Goal: Browse casually

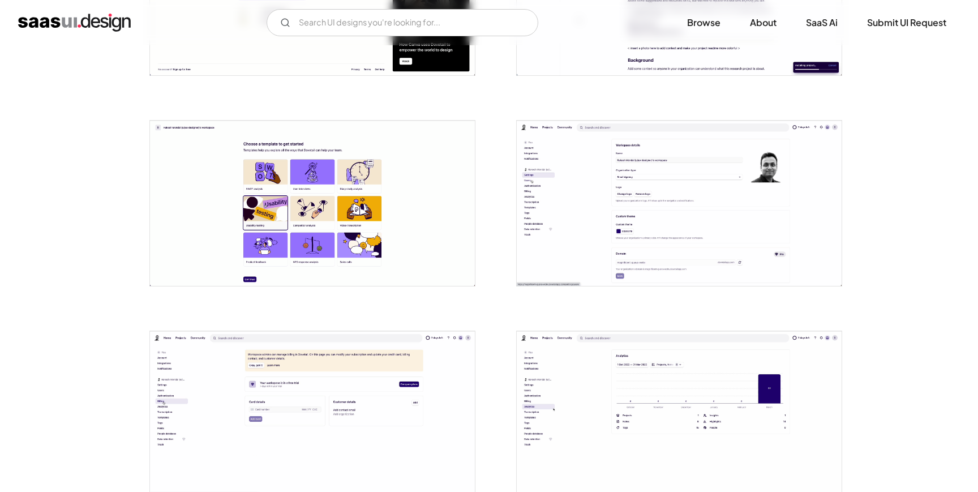
scroll to position [572, 0]
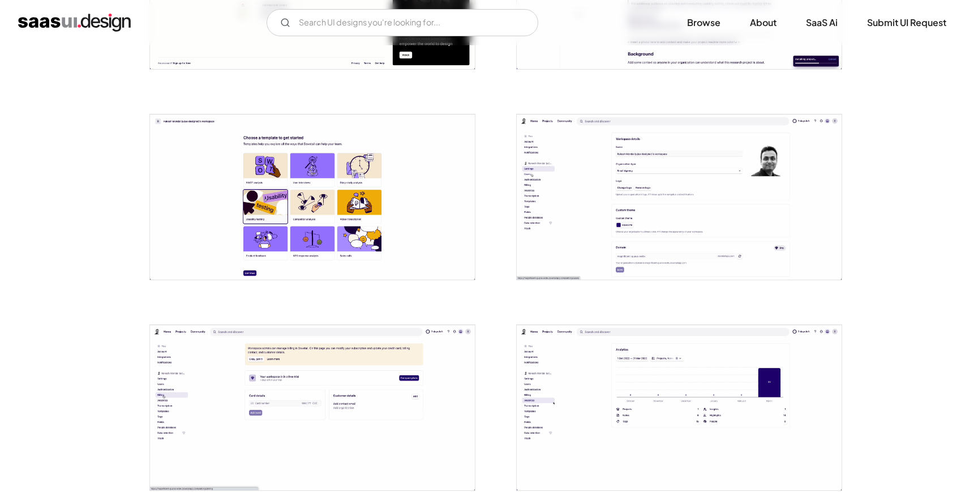
click at [646, 250] on img "open lightbox" at bounding box center [679, 196] width 325 height 165
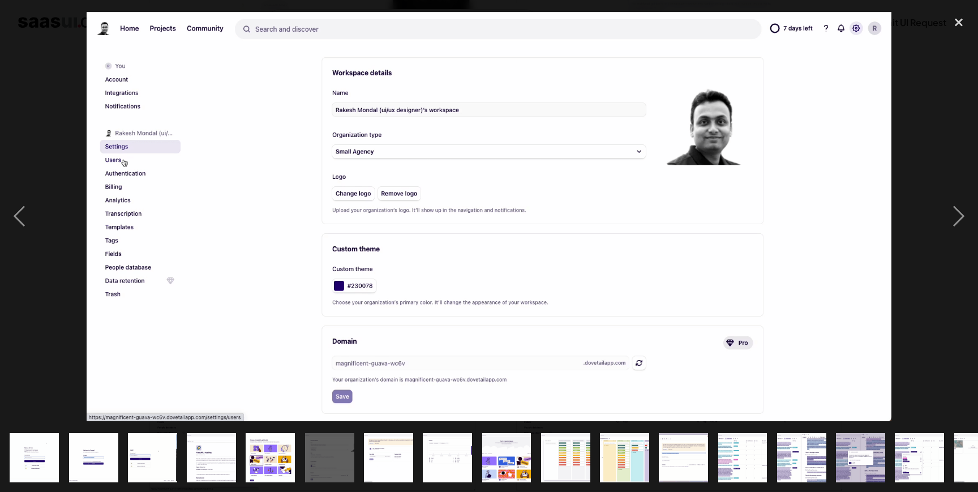
click at [907, 131] on div at bounding box center [489, 216] width 978 height 413
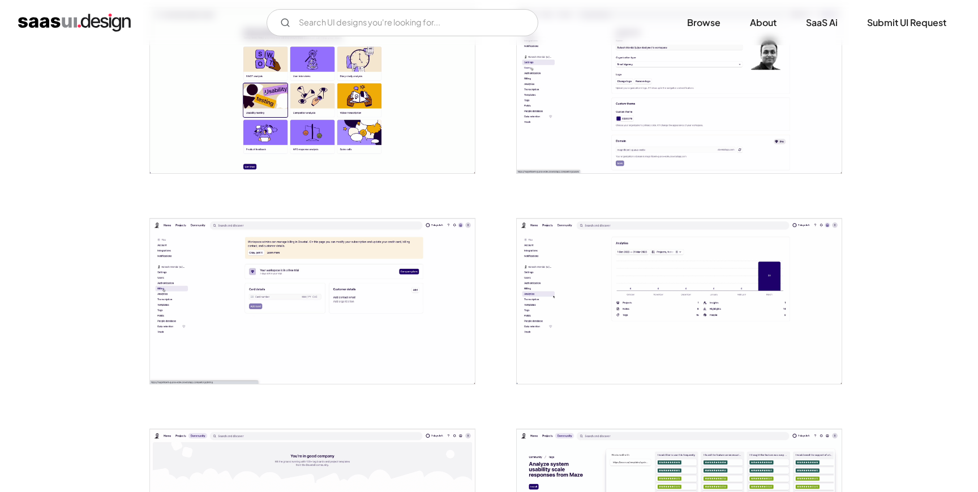
scroll to position [711, 0]
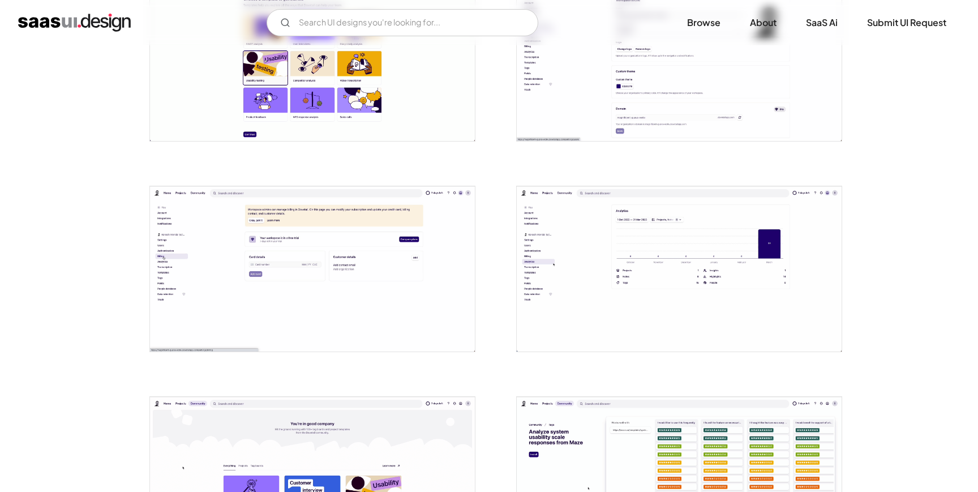
click at [391, 268] on img "open lightbox" at bounding box center [312, 268] width 325 height 165
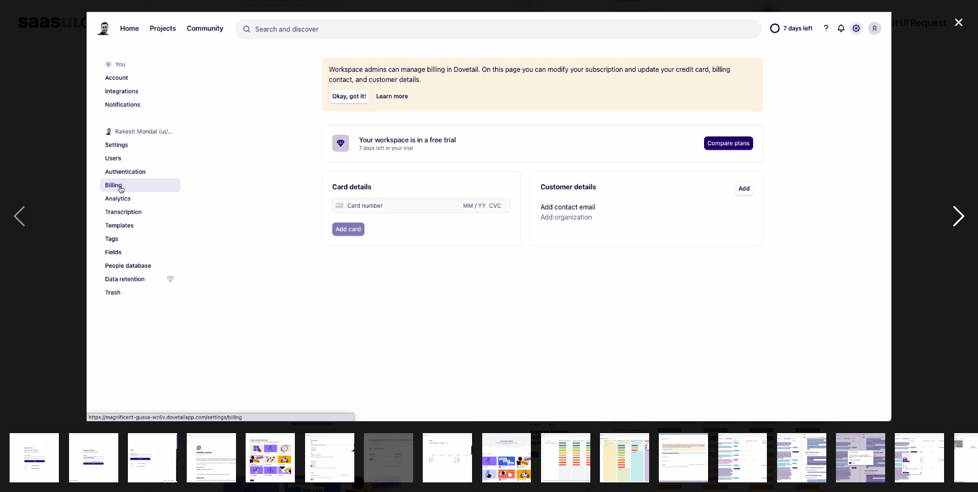
click at [956, 107] on div "next image" at bounding box center [959, 216] width 38 height 413
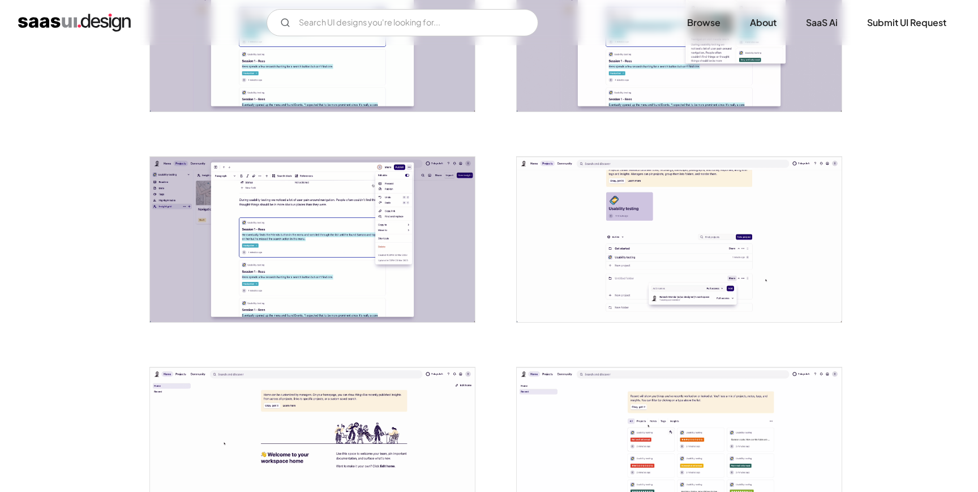
scroll to position [2153, 0]
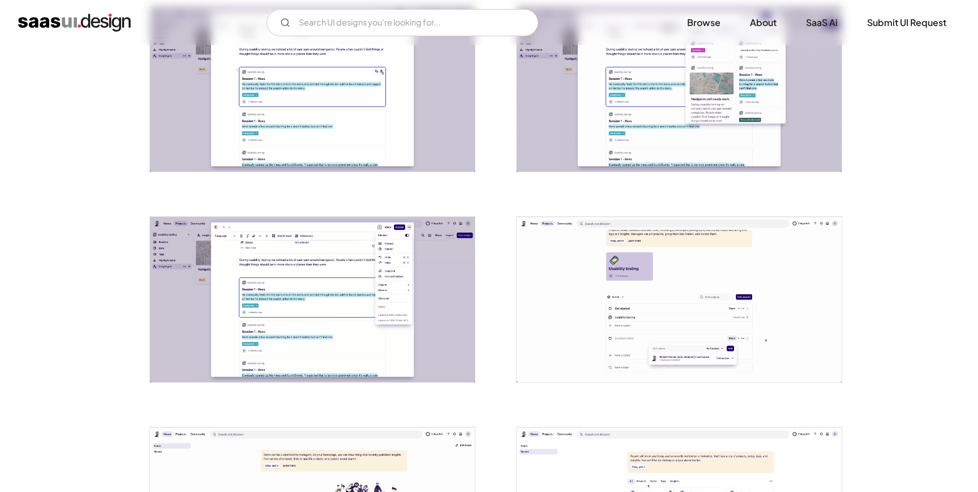
click at [618, 269] on img "open lightbox" at bounding box center [679, 299] width 325 height 165
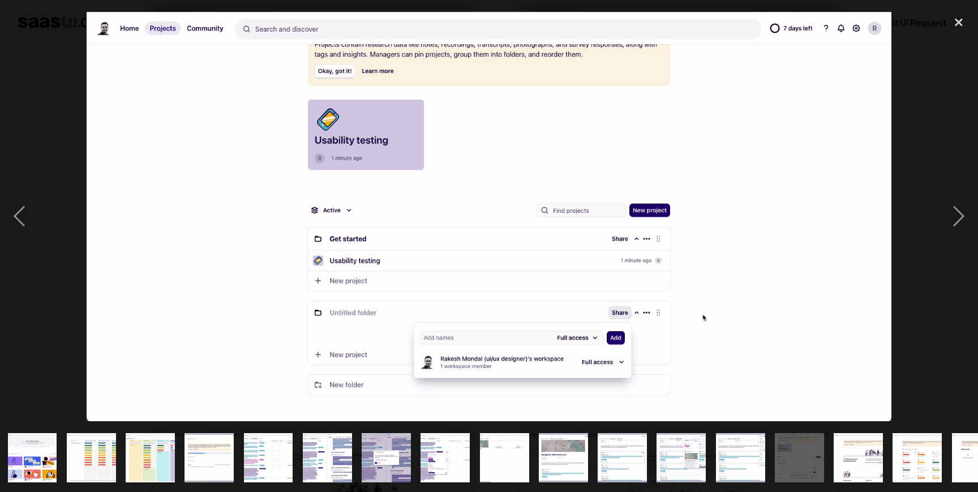
scroll to position [0, 507]
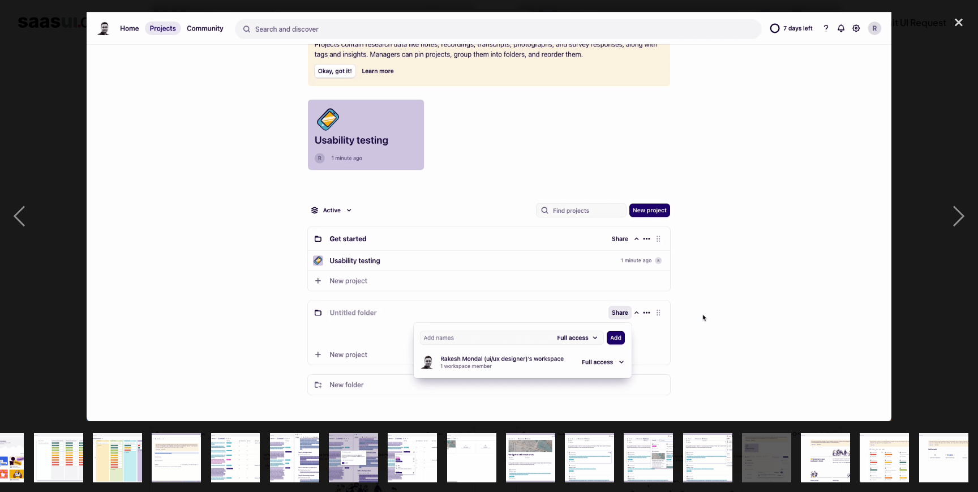
click at [937, 163] on div at bounding box center [489, 216] width 978 height 413
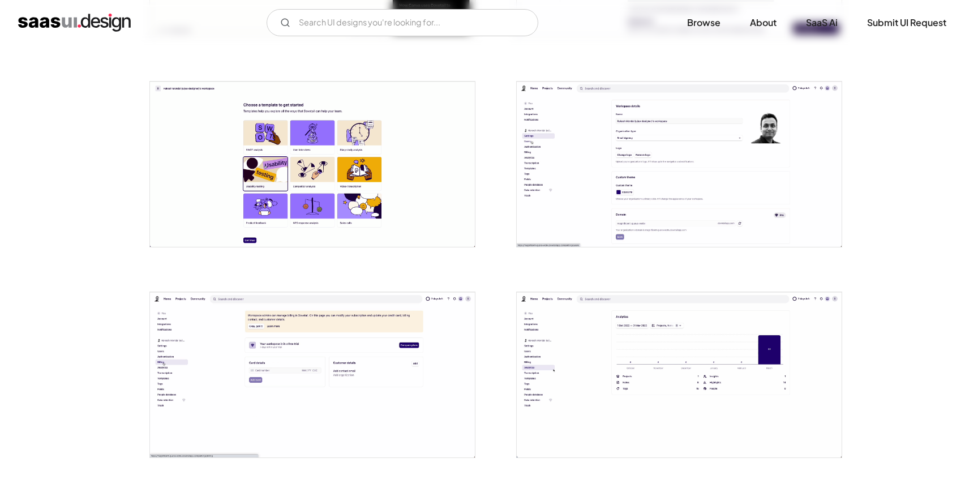
scroll to position [0, 0]
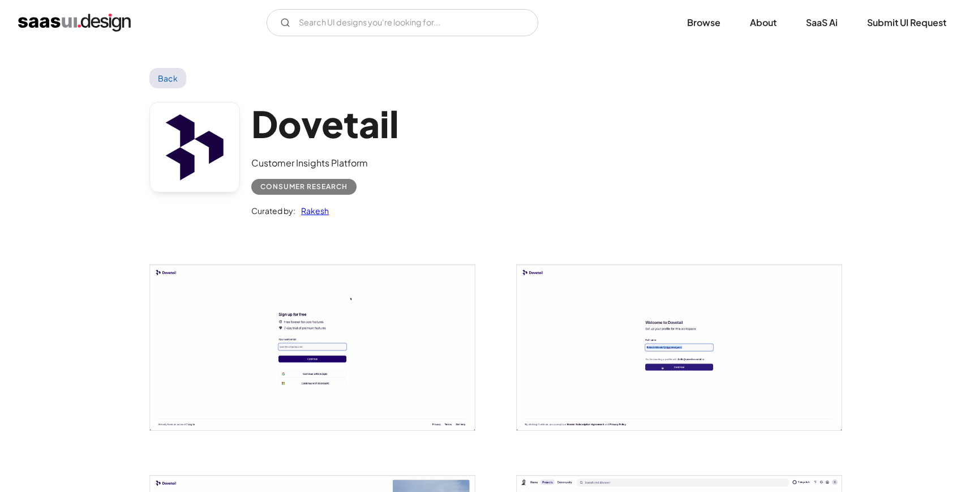
click at [312, 189] on div "Consumer Research" at bounding box center [303, 187] width 87 height 14
click at [165, 85] on link "Back" at bounding box center [167, 78] width 37 height 20
click at [695, 26] on link "Browse" at bounding box center [704, 22] width 61 height 25
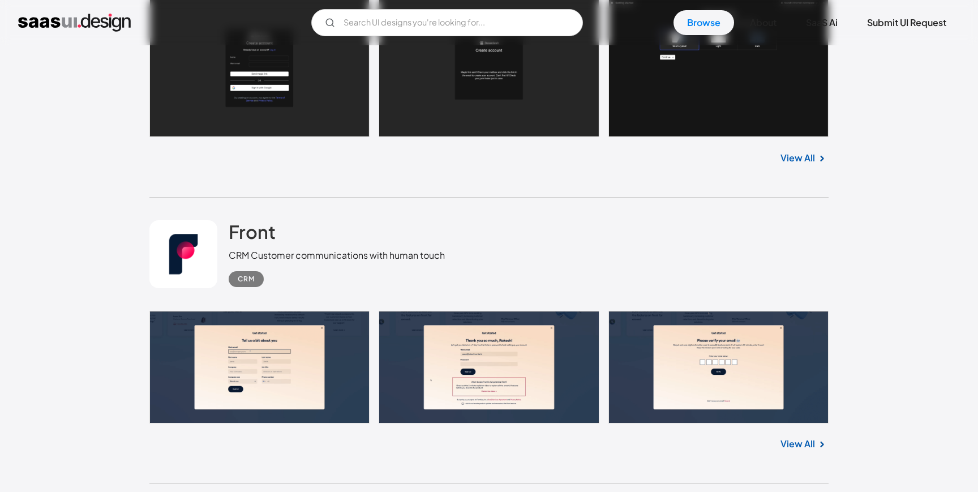
scroll to position [902, 0]
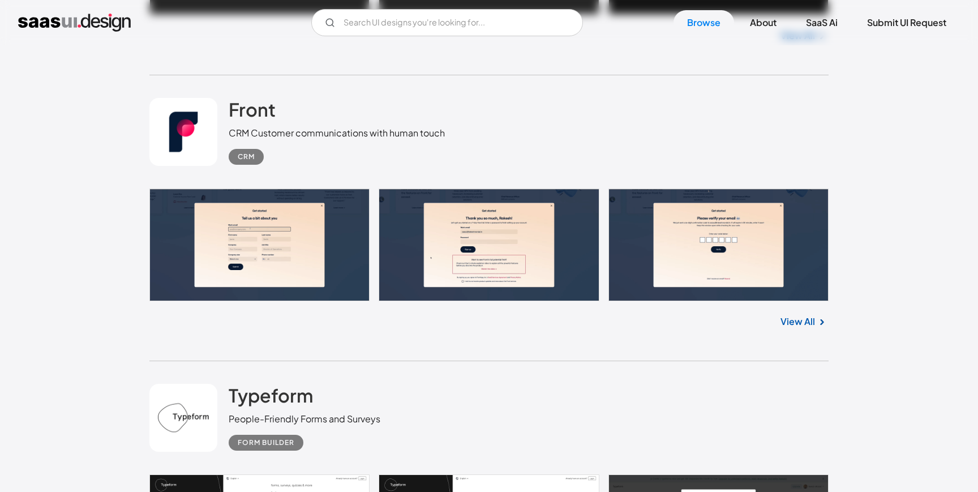
click at [190, 139] on link at bounding box center [183, 132] width 68 height 68
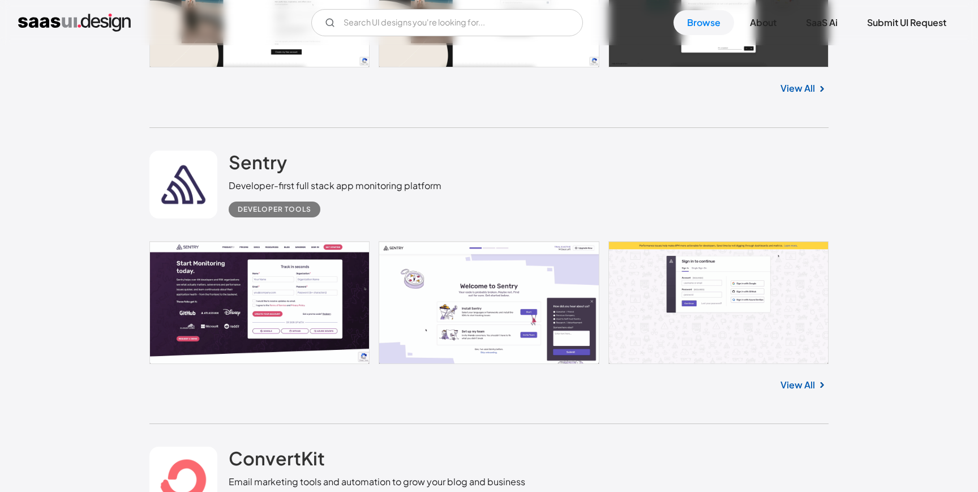
scroll to position [1439, 0]
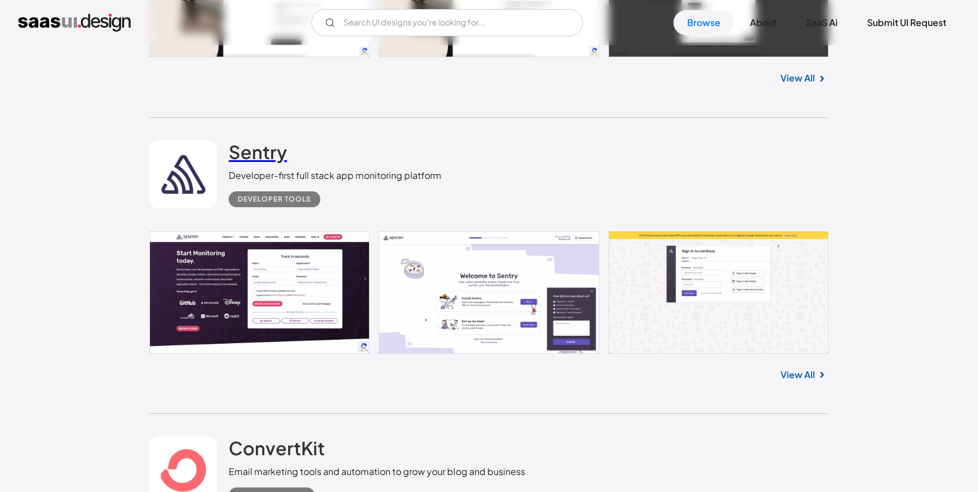
click at [239, 157] on h2 "Sentry" at bounding box center [258, 151] width 58 height 23
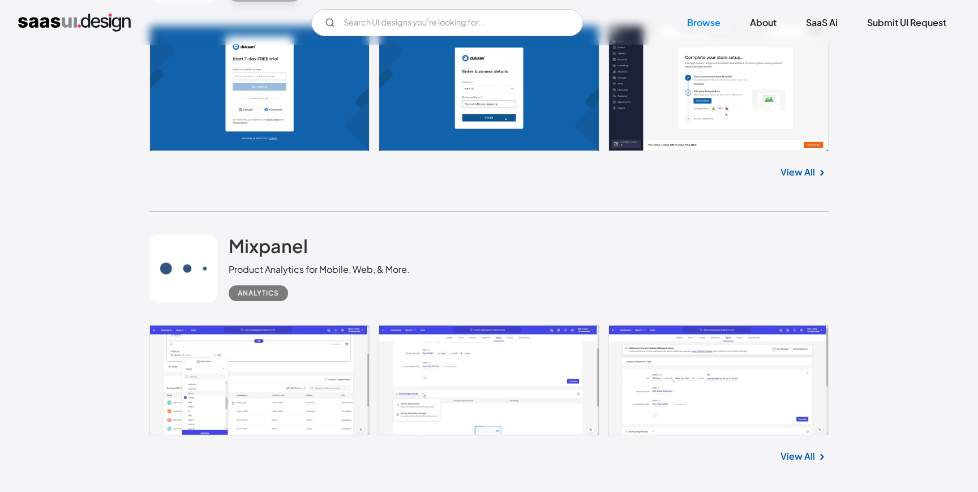
scroll to position [2935, 0]
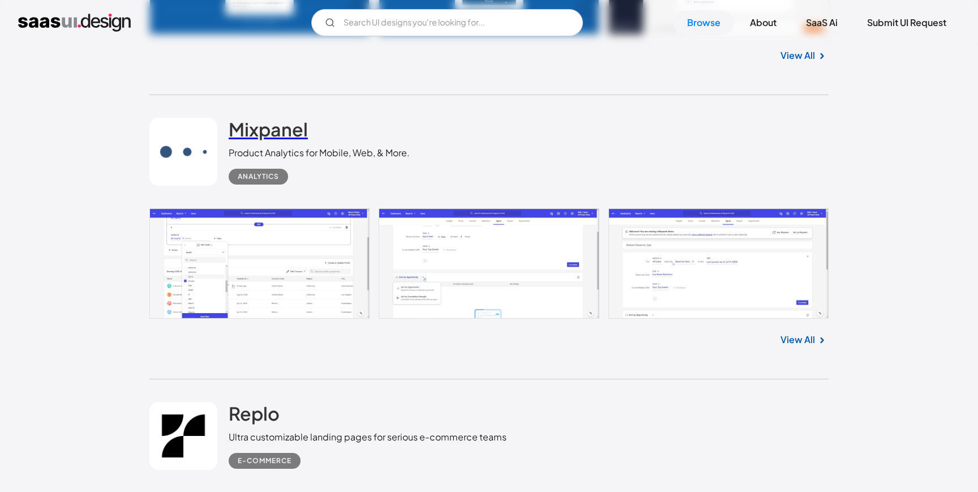
click at [286, 129] on h2 "Mixpanel" at bounding box center [268, 129] width 79 height 23
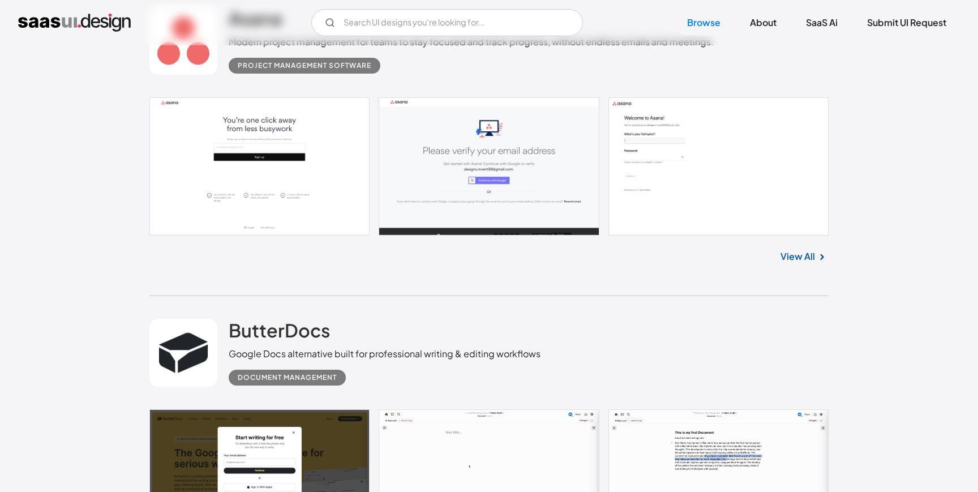
scroll to position [6040, 0]
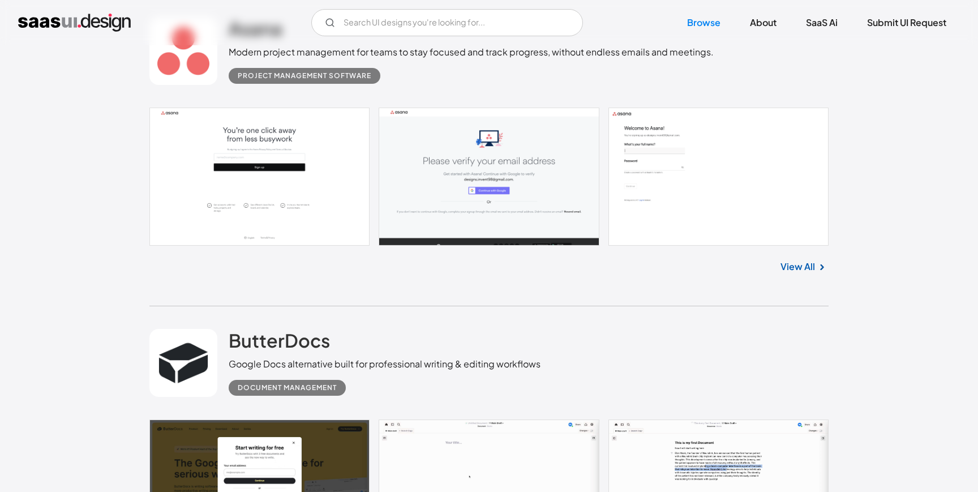
click at [803, 268] on link "View All" at bounding box center [798, 267] width 35 height 14
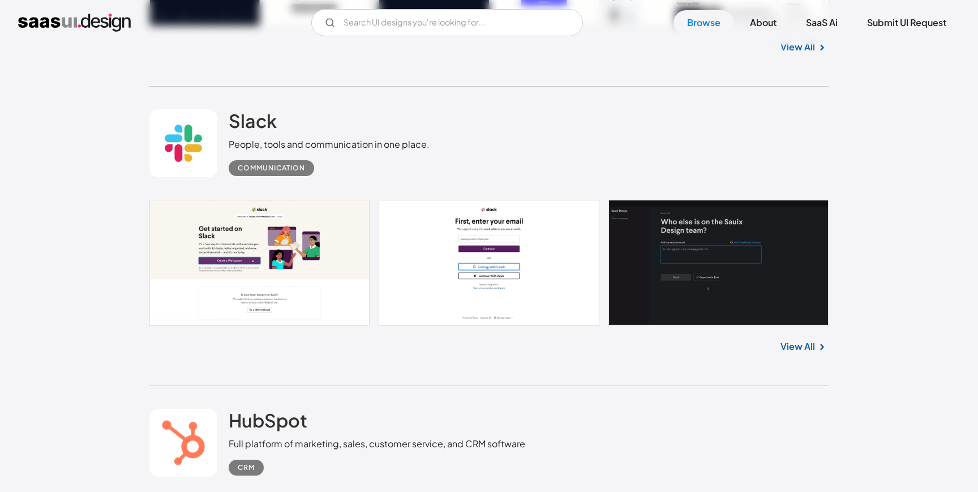
scroll to position [12652, 0]
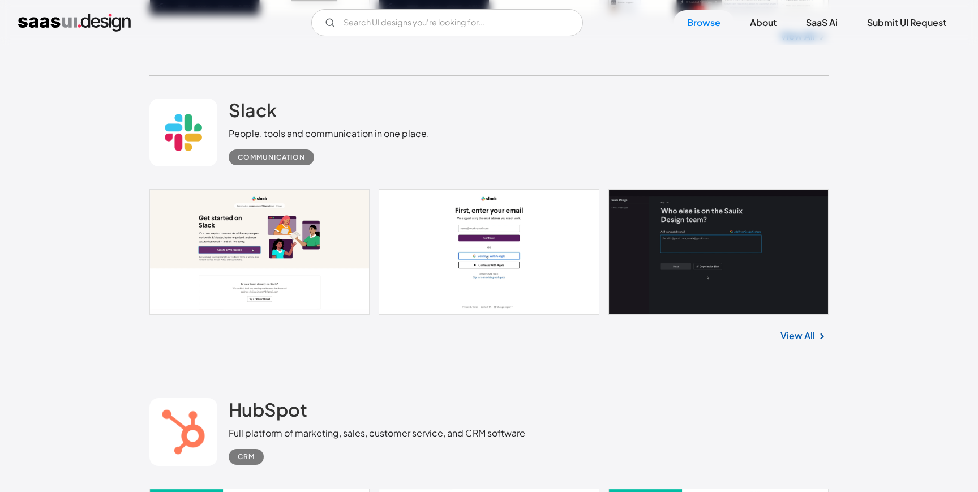
click at [801, 332] on link "View All" at bounding box center [798, 336] width 35 height 14
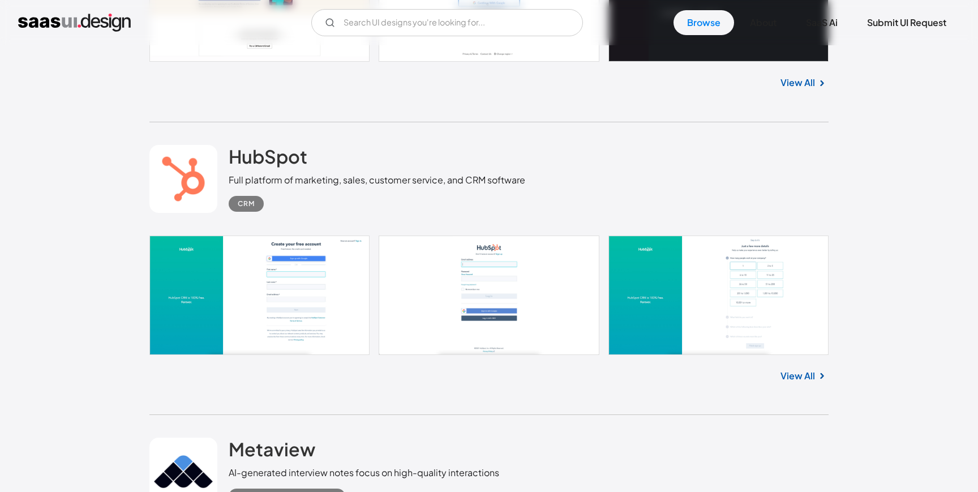
scroll to position [12999, 0]
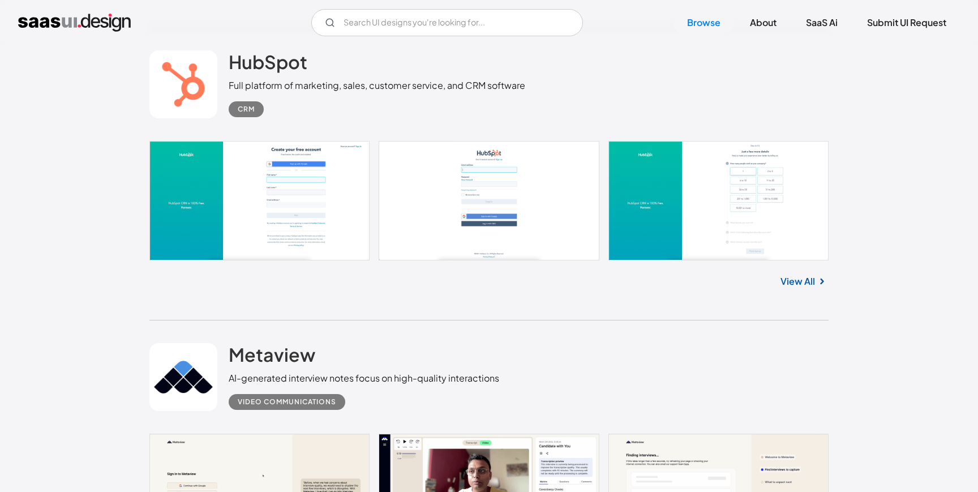
click at [815, 280] on img at bounding box center [822, 282] width 14 height 14
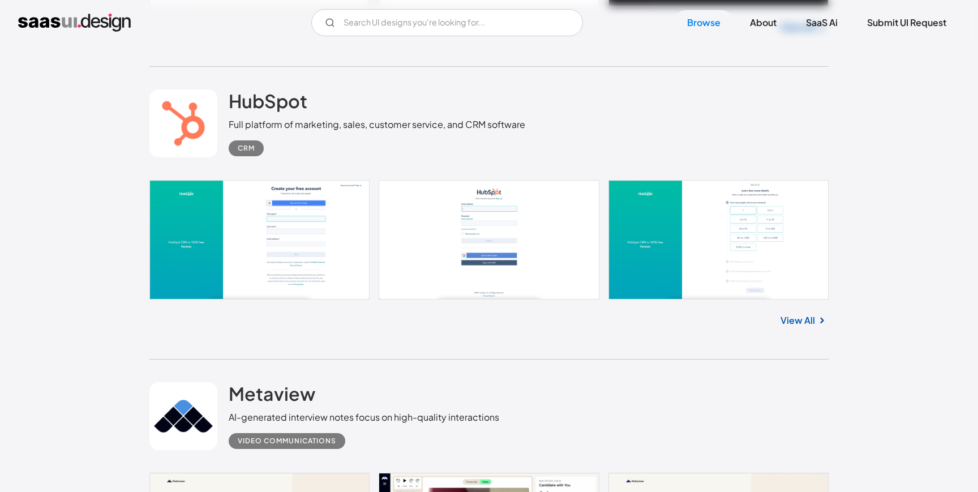
click at [803, 321] on link "View All" at bounding box center [798, 321] width 35 height 14
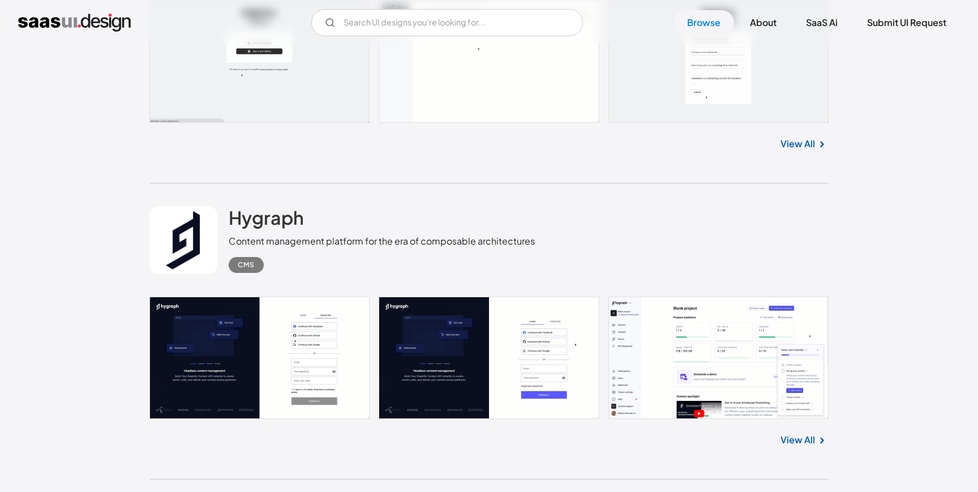
scroll to position [12251, 0]
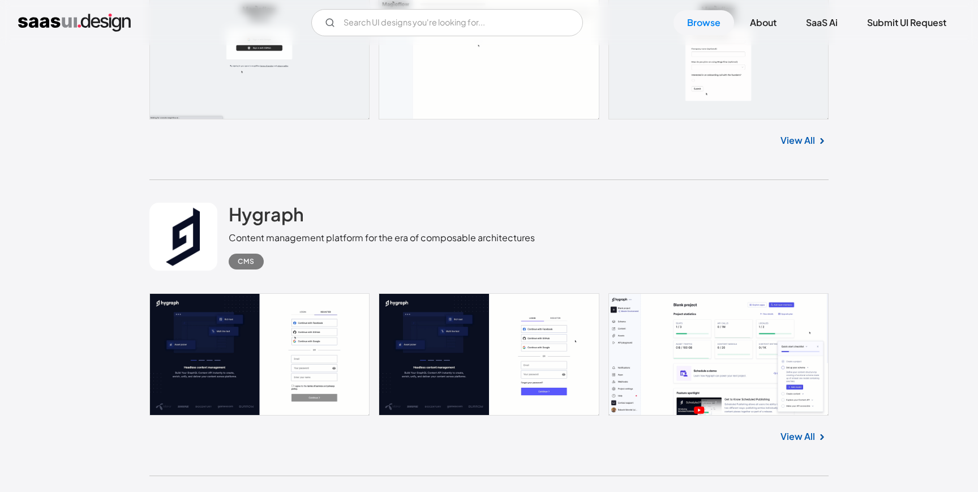
click at [796, 438] on link "View All" at bounding box center [798, 437] width 35 height 14
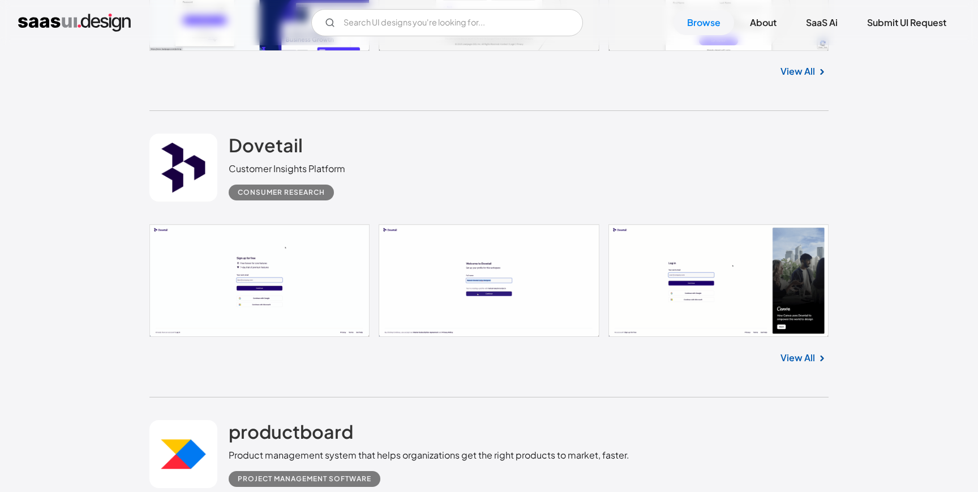
scroll to position [14211, 0]
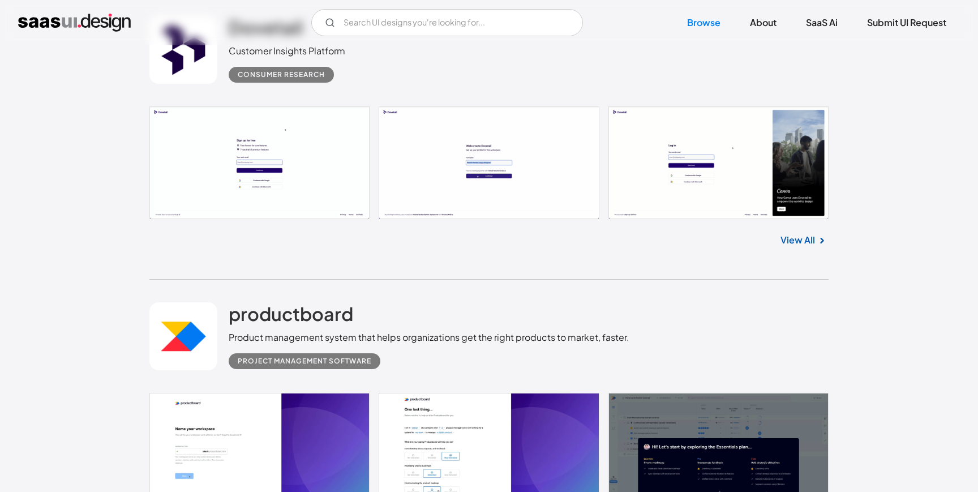
click at [791, 239] on link "View All" at bounding box center [798, 240] width 35 height 14
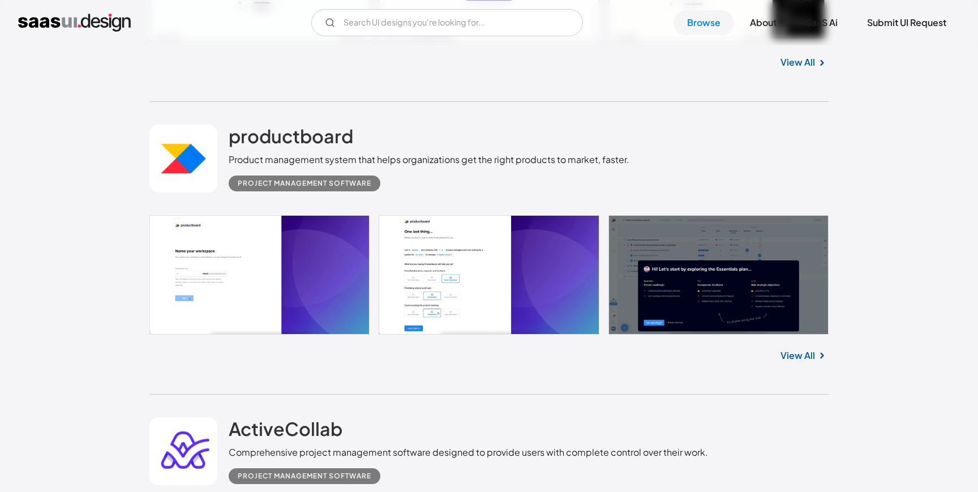
scroll to position [14444, 0]
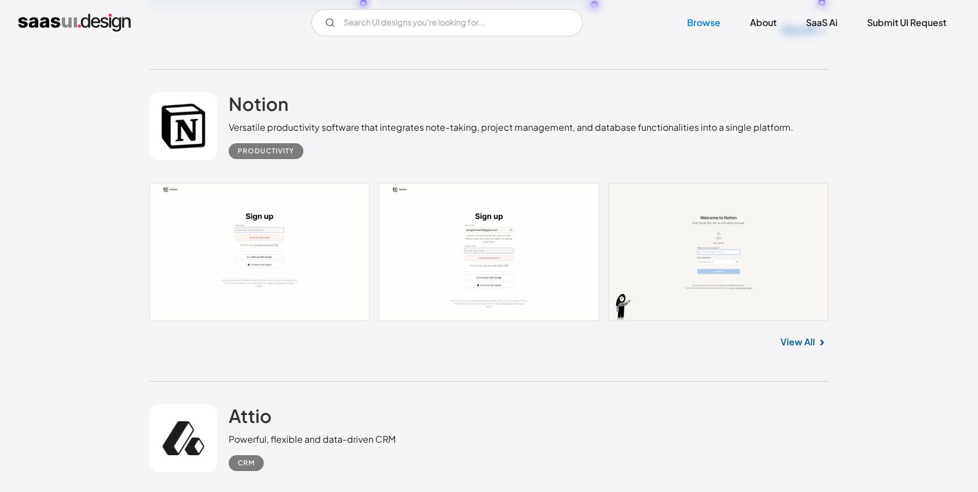
click at [793, 343] on link "View All" at bounding box center [798, 342] width 35 height 14
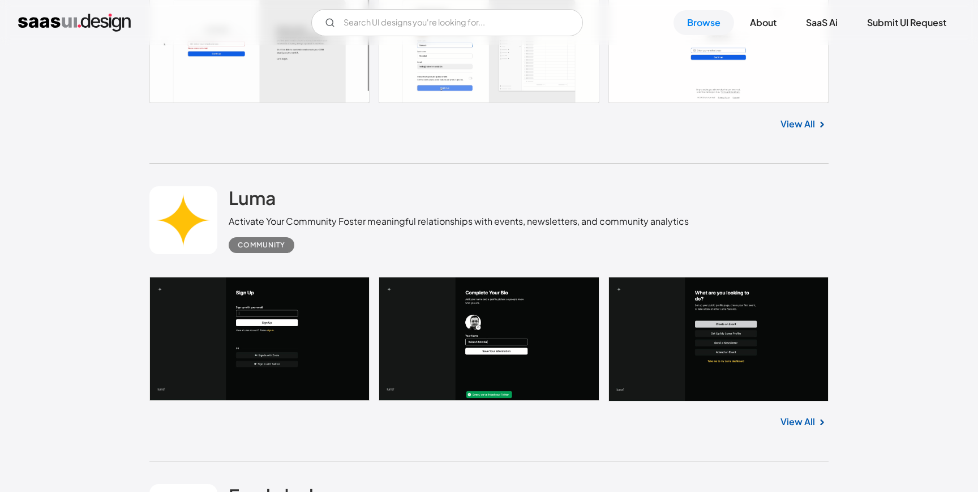
scroll to position [15702, 0]
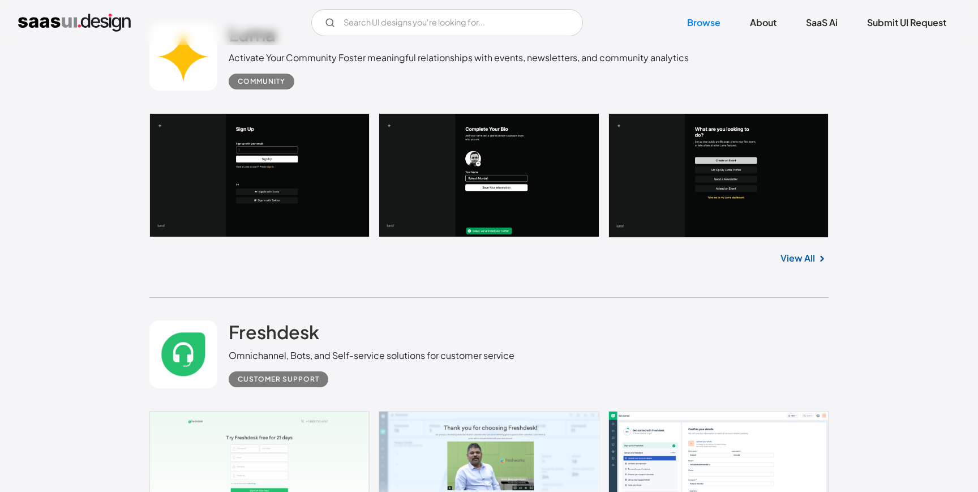
click at [811, 259] on link "View All" at bounding box center [798, 258] width 35 height 14
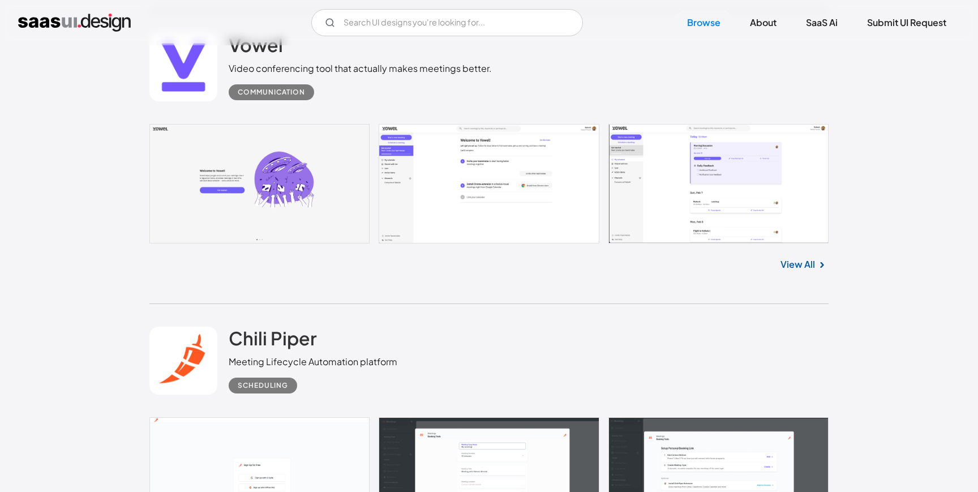
scroll to position [17498, 0]
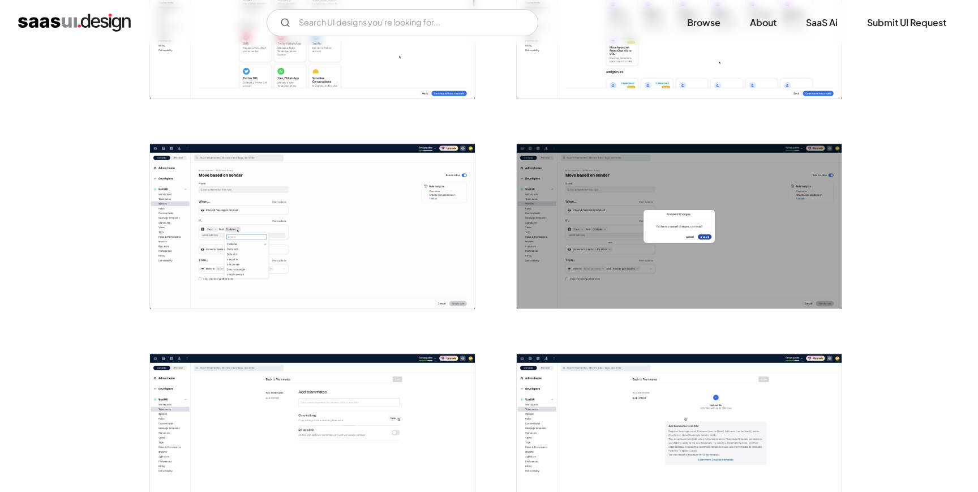
scroll to position [1123, 0]
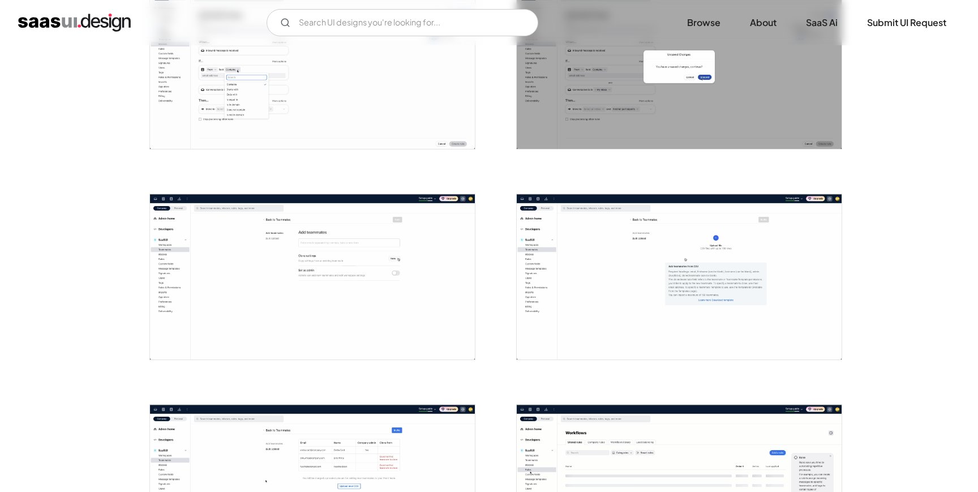
click at [367, 245] on img "open lightbox" at bounding box center [312, 276] width 325 height 165
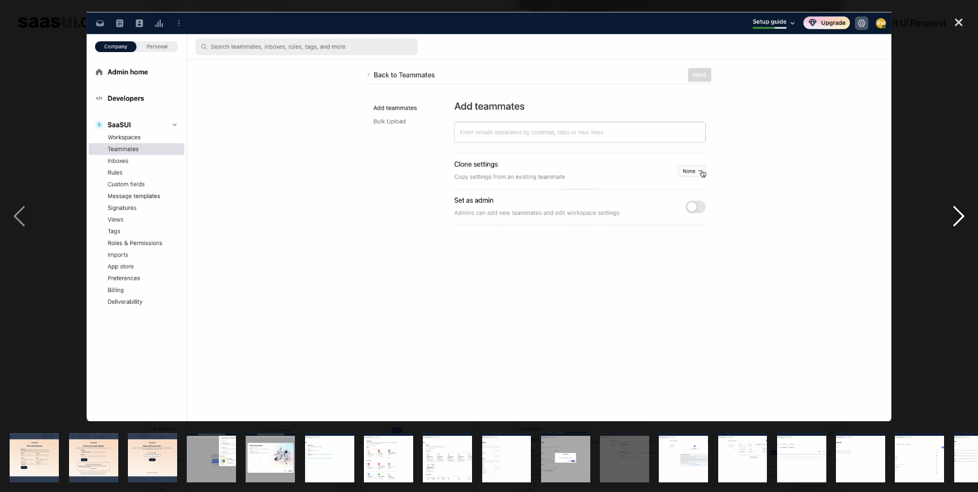
click at [952, 81] on div "next image" at bounding box center [959, 216] width 38 height 413
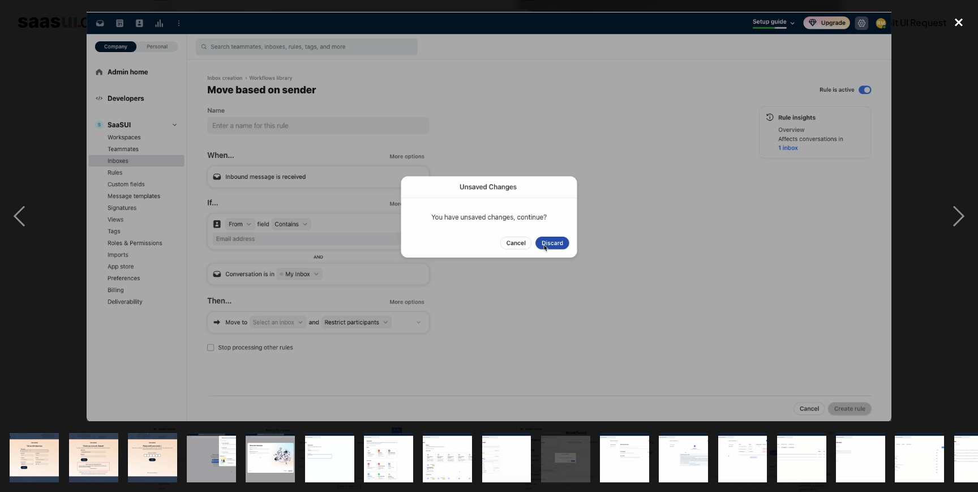
click at [958, 19] on div "close lightbox" at bounding box center [959, 22] width 38 height 25
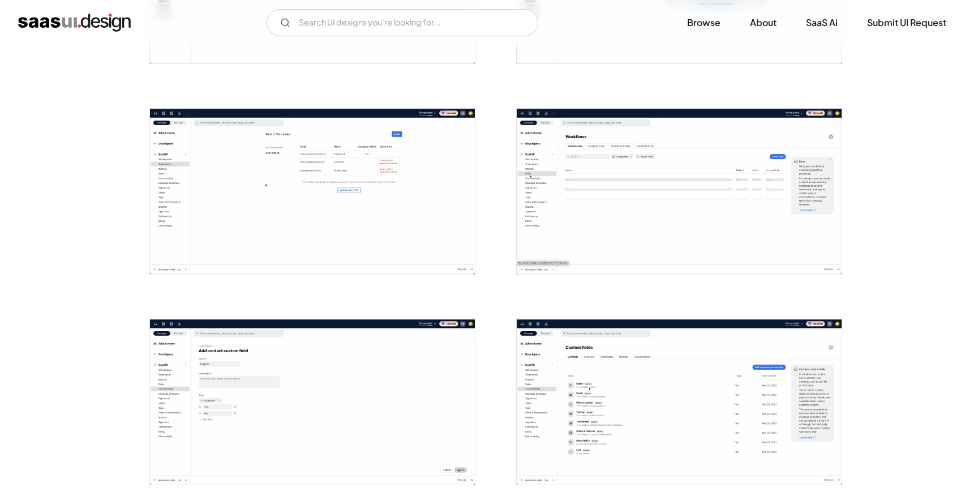
scroll to position [1451, 0]
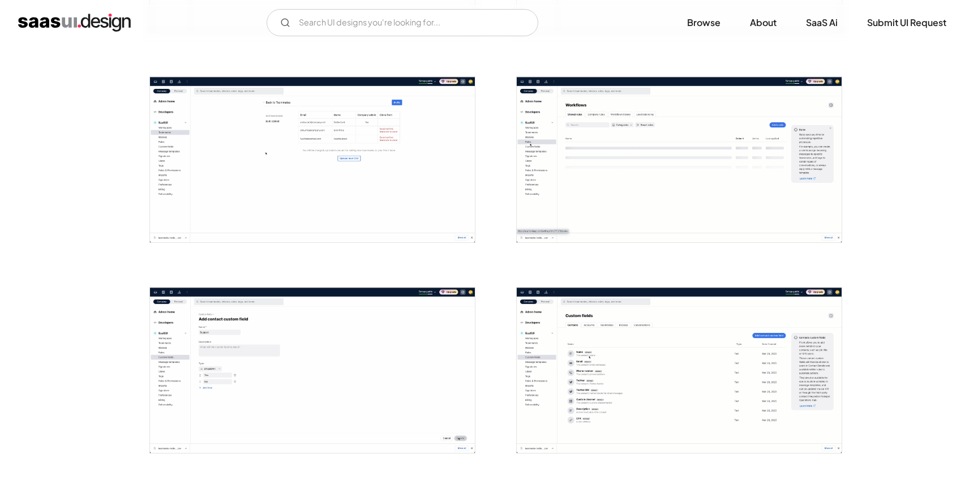
click at [358, 359] on img "open lightbox" at bounding box center [312, 370] width 325 height 165
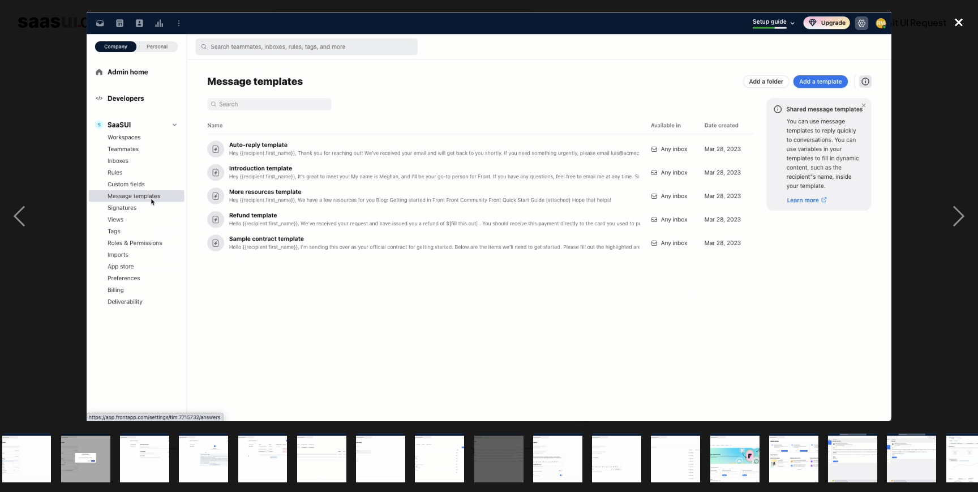
scroll to position [0, 507]
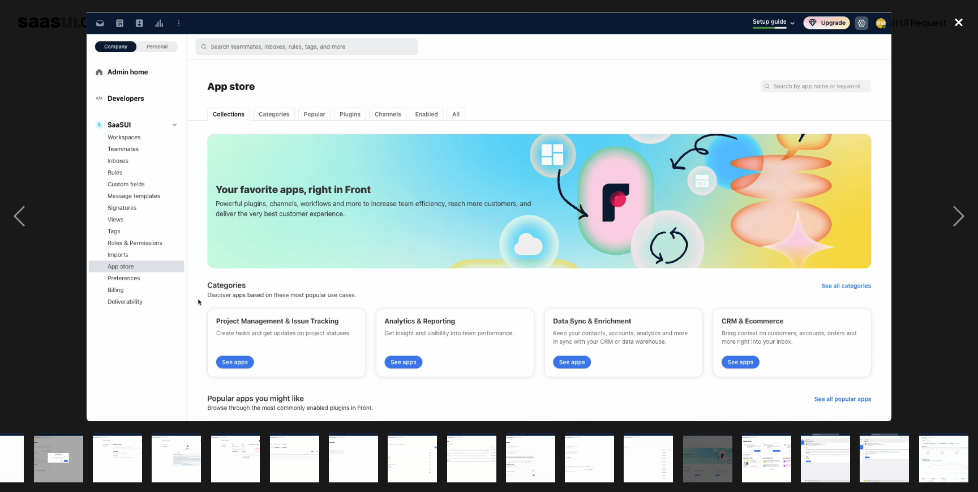
click at [960, 27] on div "close lightbox" at bounding box center [959, 22] width 38 height 25
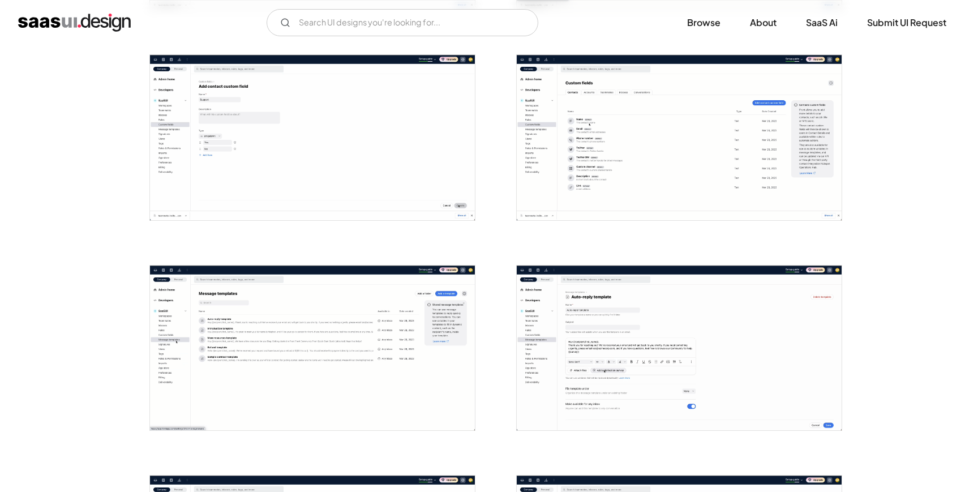
scroll to position [1669, 0]
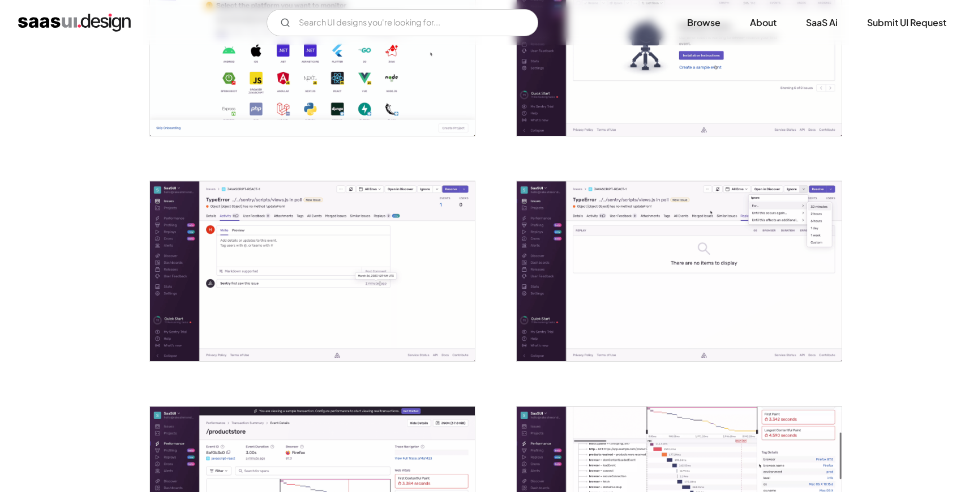
scroll to position [995, 0]
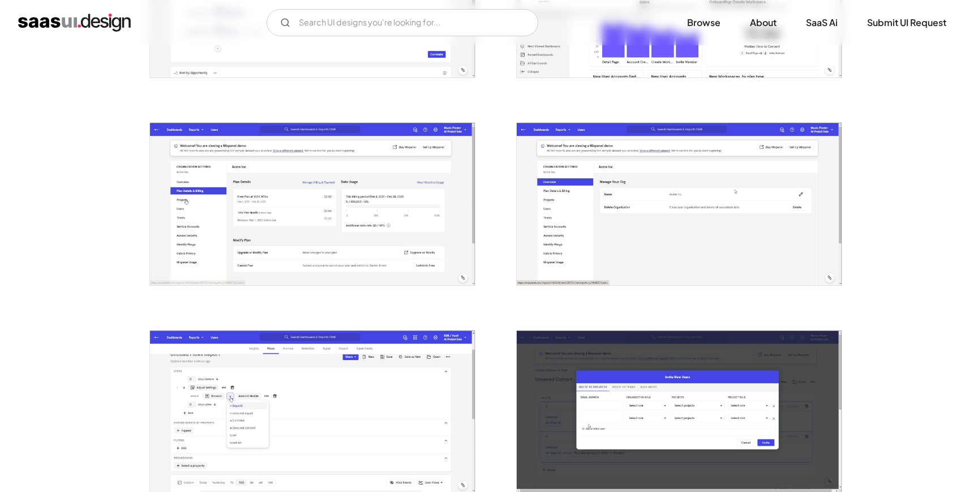
scroll to position [559, 0]
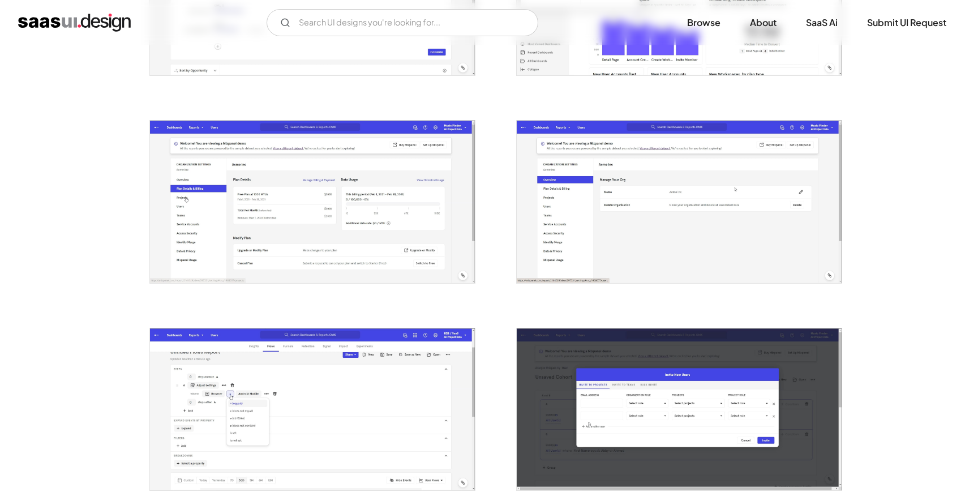
click at [393, 220] on img "open lightbox" at bounding box center [312, 202] width 325 height 162
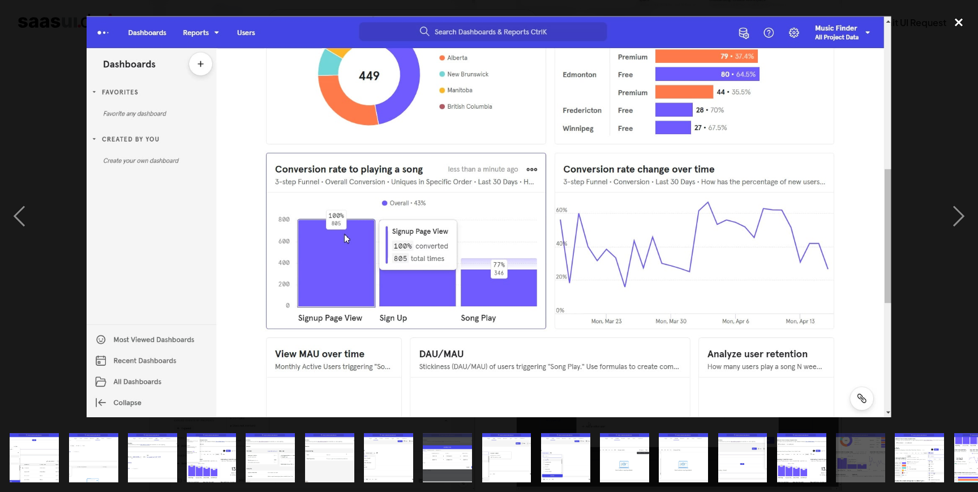
click at [957, 22] on div "close lightbox" at bounding box center [959, 22] width 38 height 25
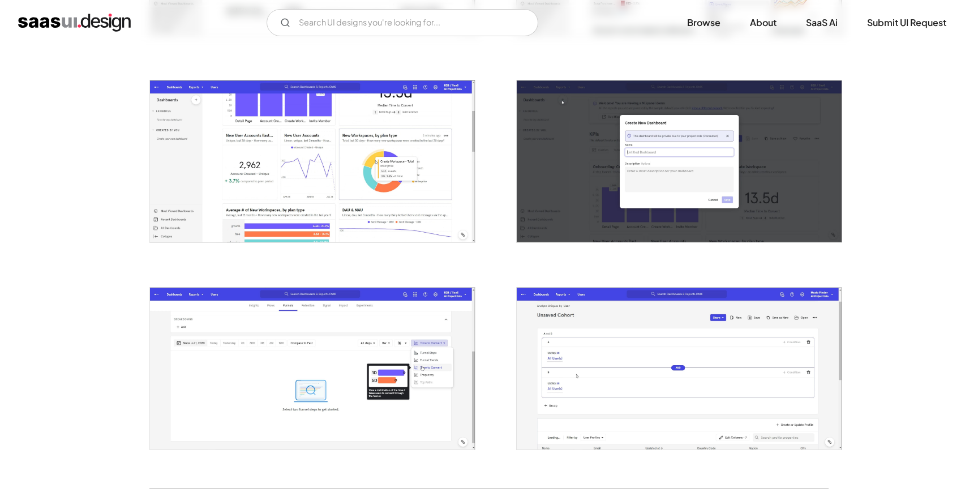
scroll to position [1978, 0]
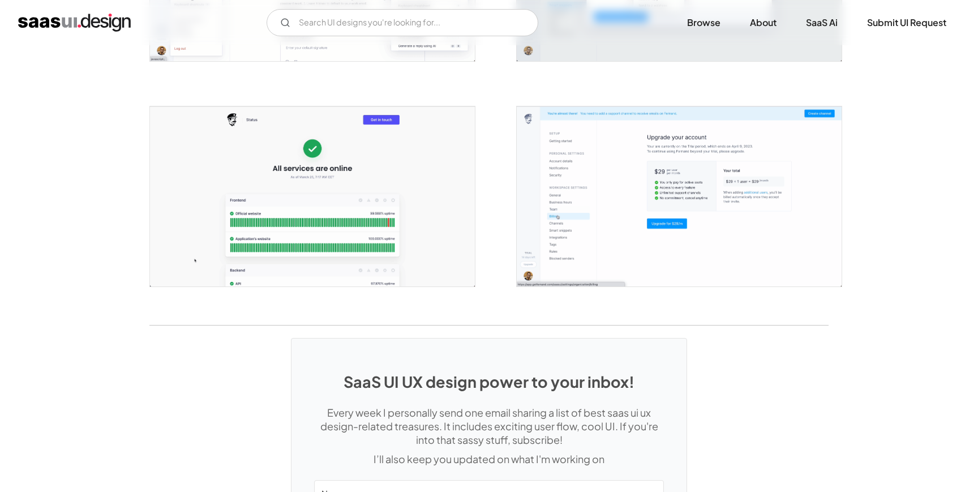
scroll to position [2387, 0]
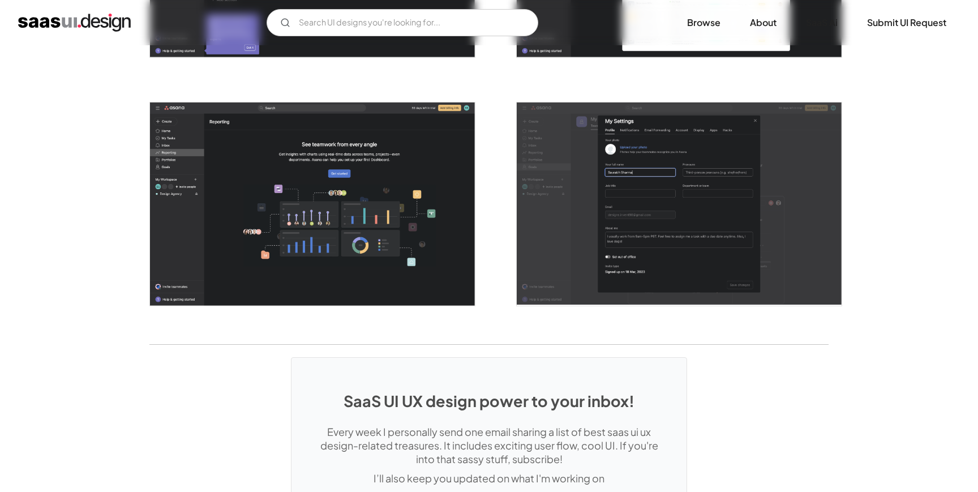
scroll to position [2950, 0]
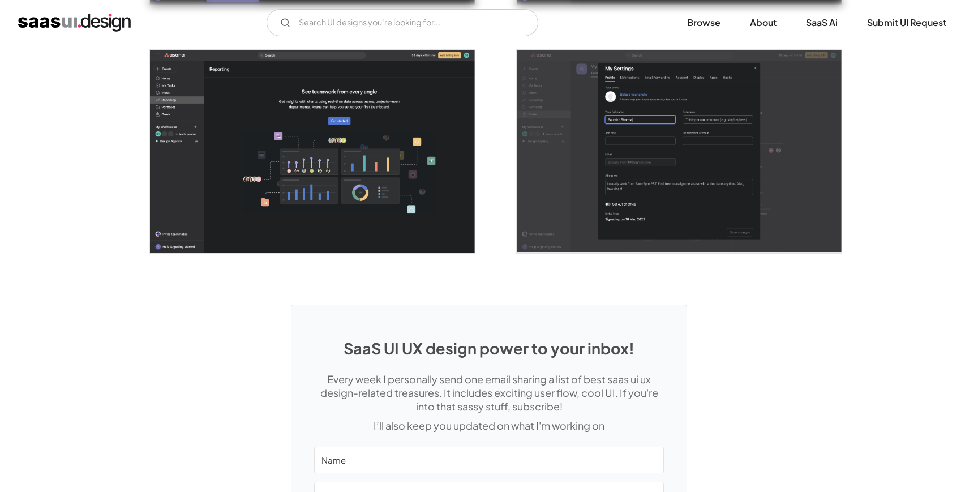
click at [643, 214] on img "open lightbox" at bounding box center [679, 151] width 325 height 203
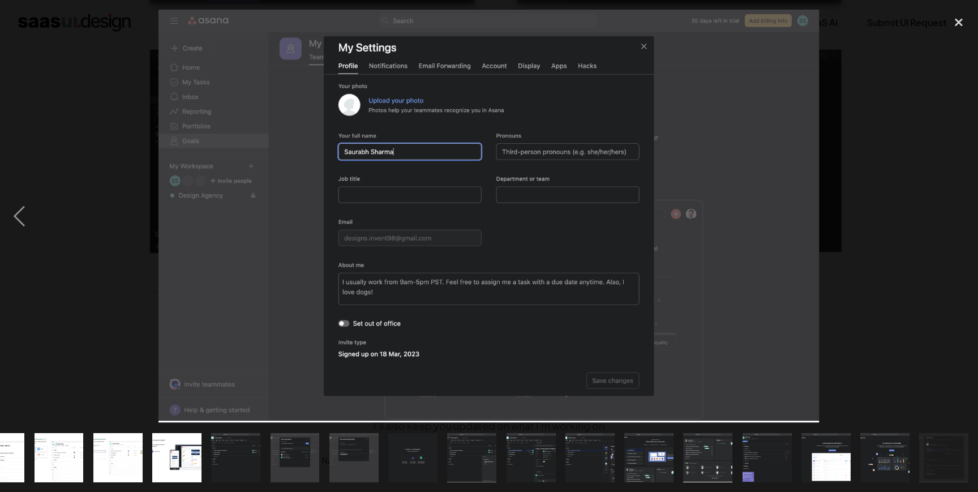
scroll to position [0, 448]
click at [819, 245] on img at bounding box center [489, 216] width 661 height 413
click at [855, 224] on div at bounding box center [489, 216] width 978 height 413
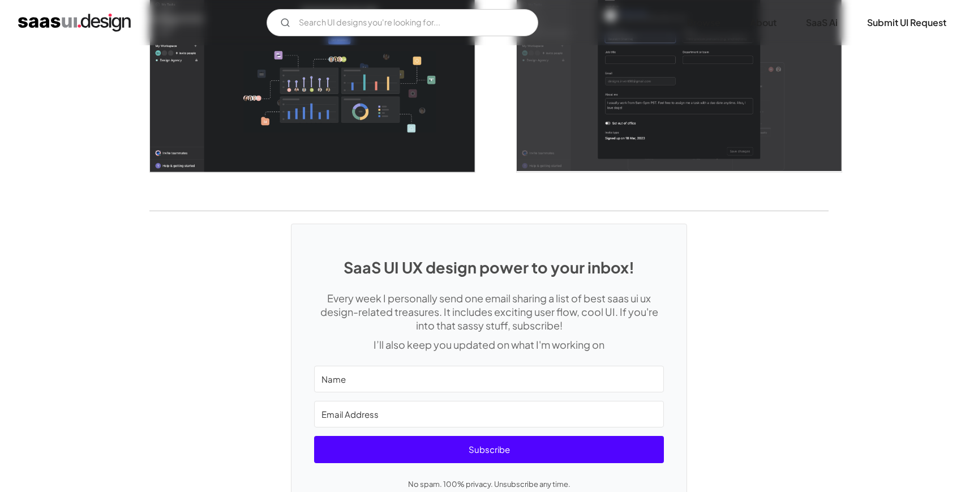
scroll to position [3119, 0]
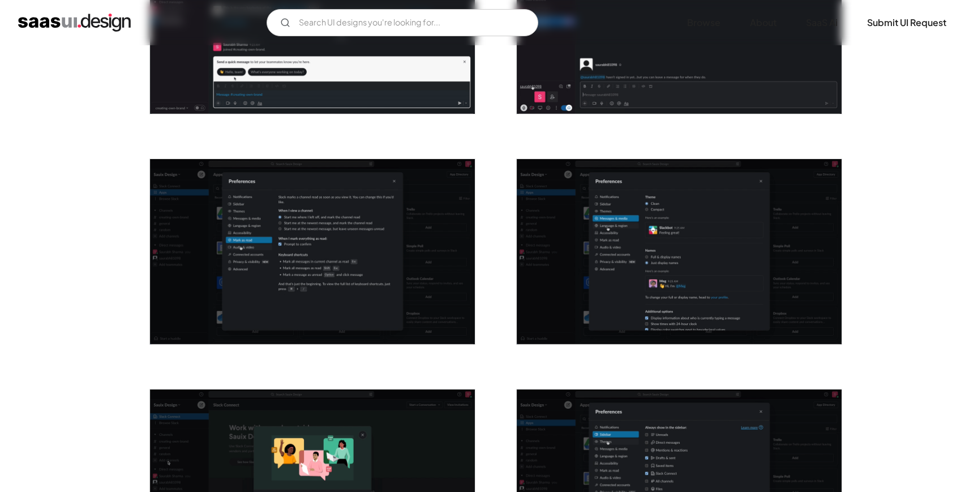
scroll to position [2472, 0]
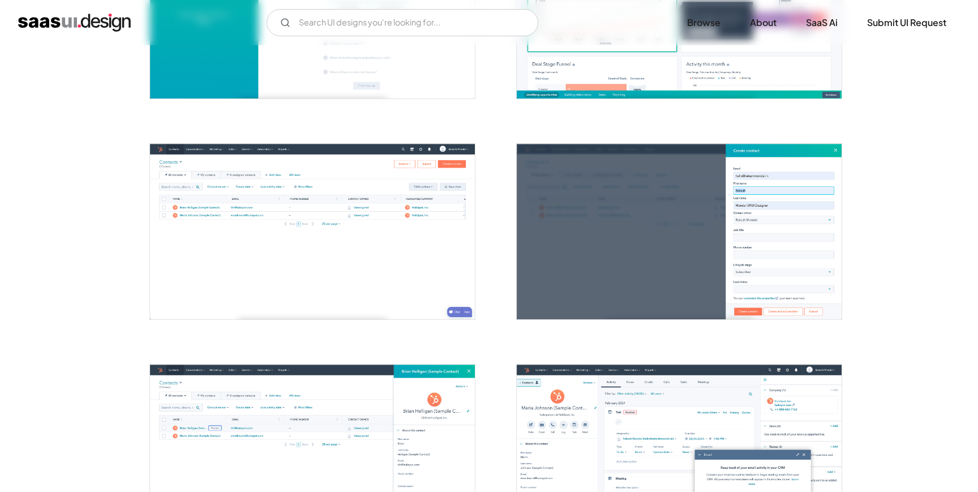
scroll to position [826, 0]
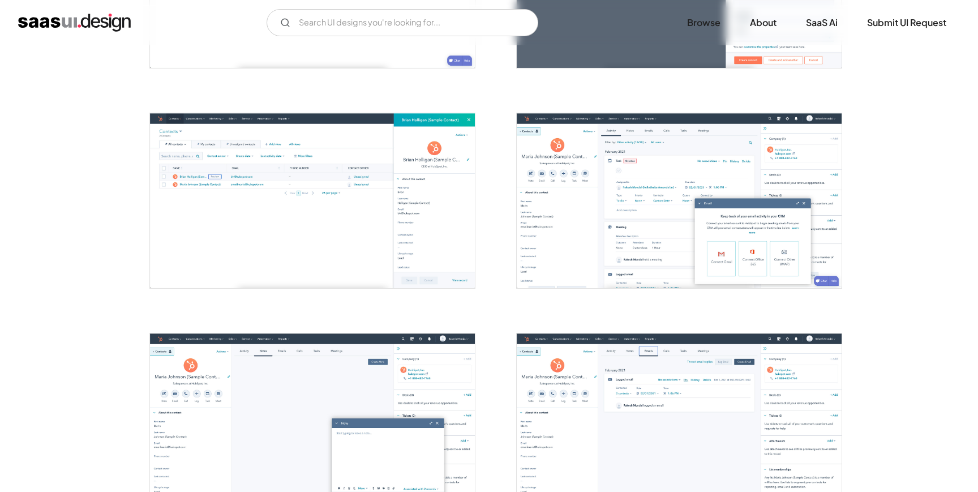
click at [495, 85] on div at bounding box center [488, 304] width 679 height 1764
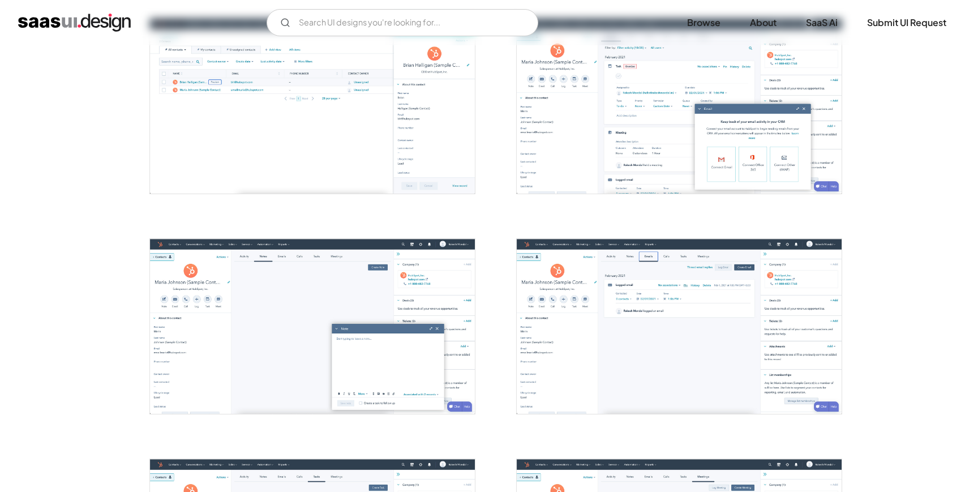
scroll to position [876, 0]
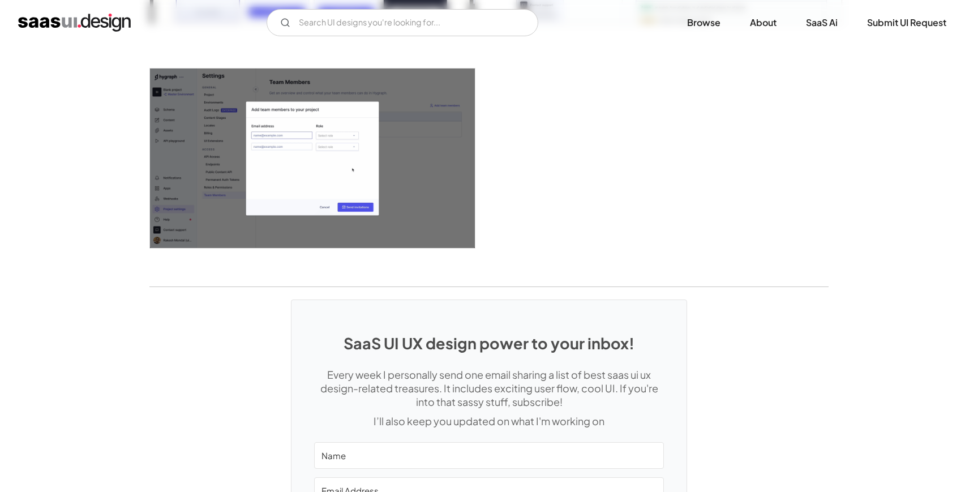
scroll to position [3057, 0]
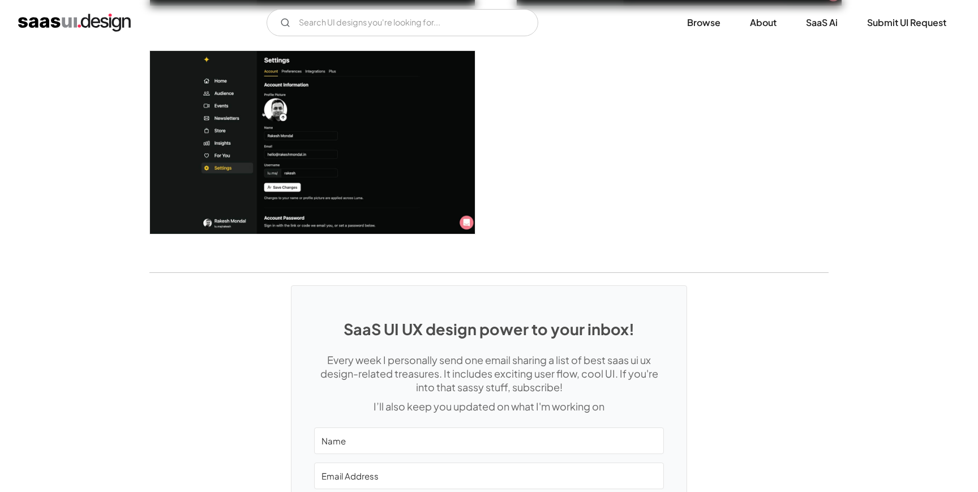
scroll to position [2971, 0]
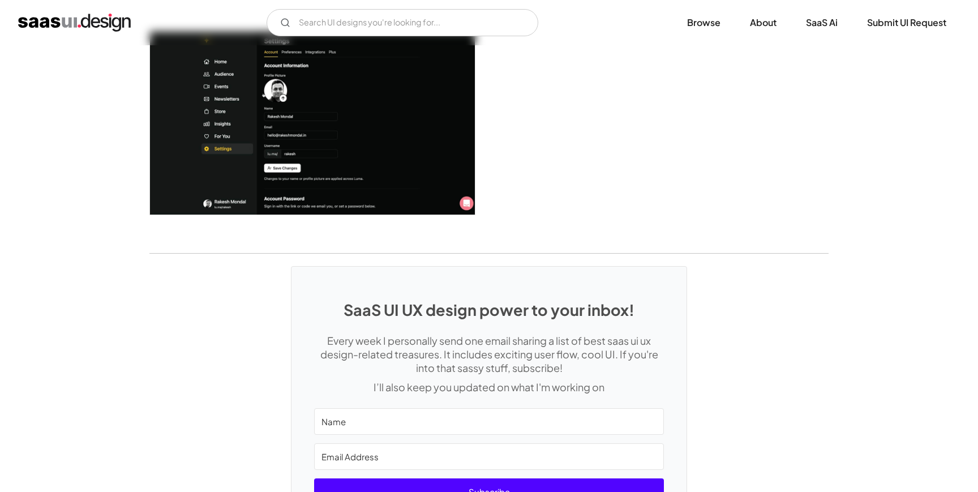
click at [415, 118] on img "open lightbox" at bounding box center [312, 123] width 325 height 183
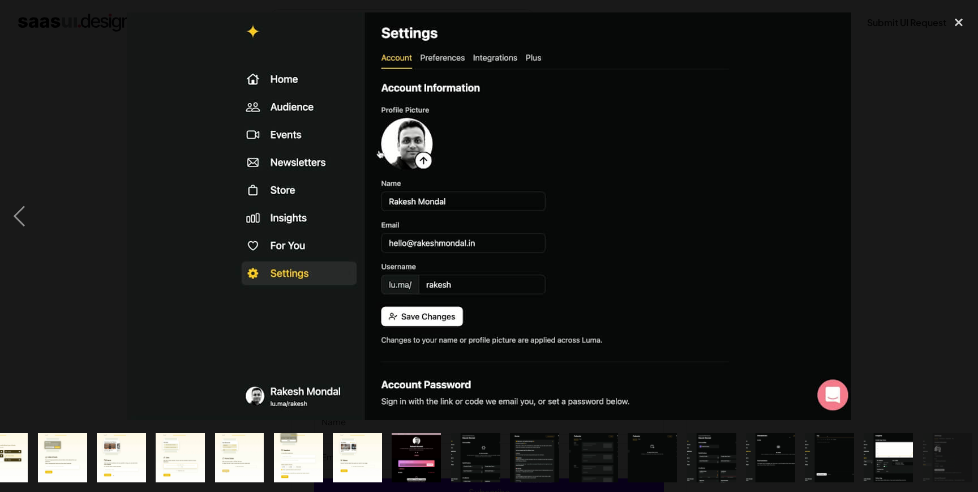
scroll to position [0, 507]
